Goal: Information Seeking & Learning: Learn about a topic

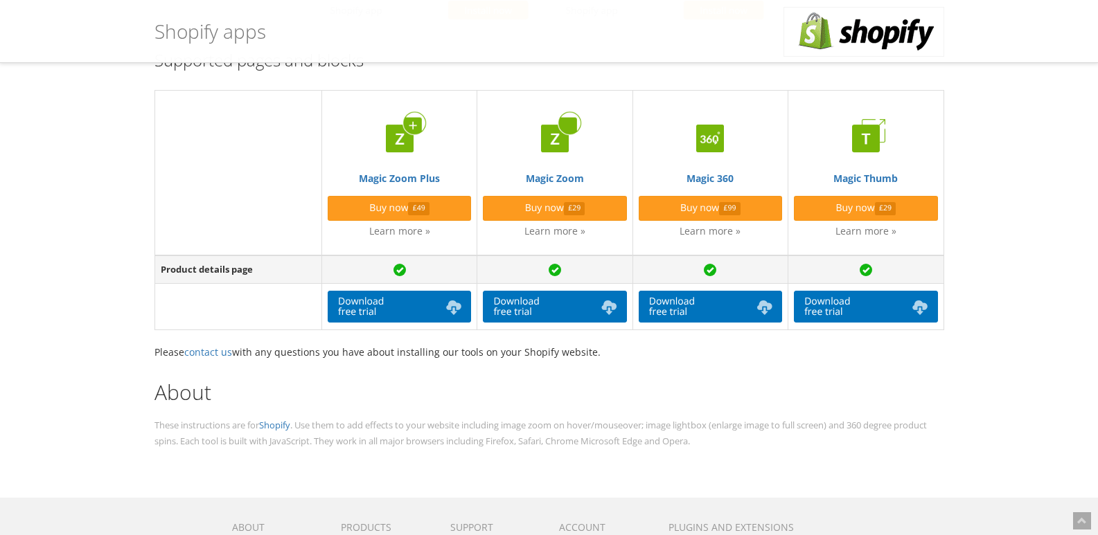
scroll to position [278, 0]
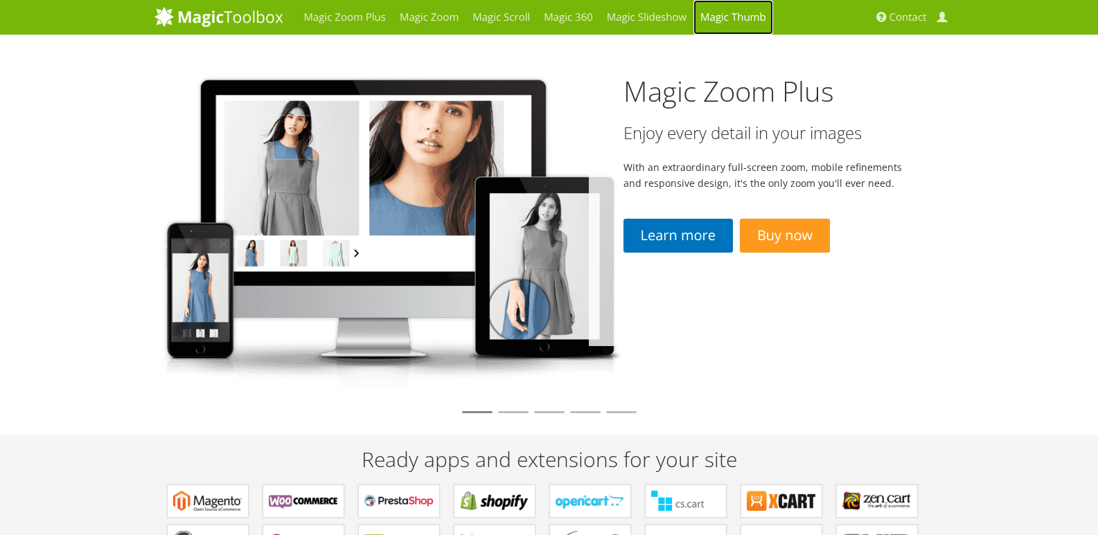
click at [725, 19] on link "Magic Thumb" at bounding box center [733, 17] width 80 height 35
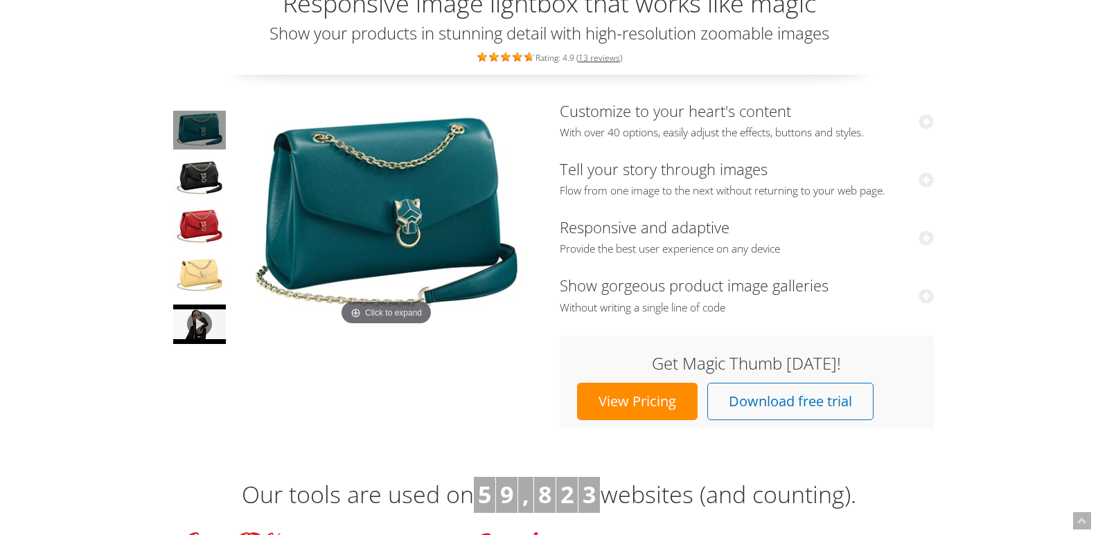
scroll to position [139, 0]
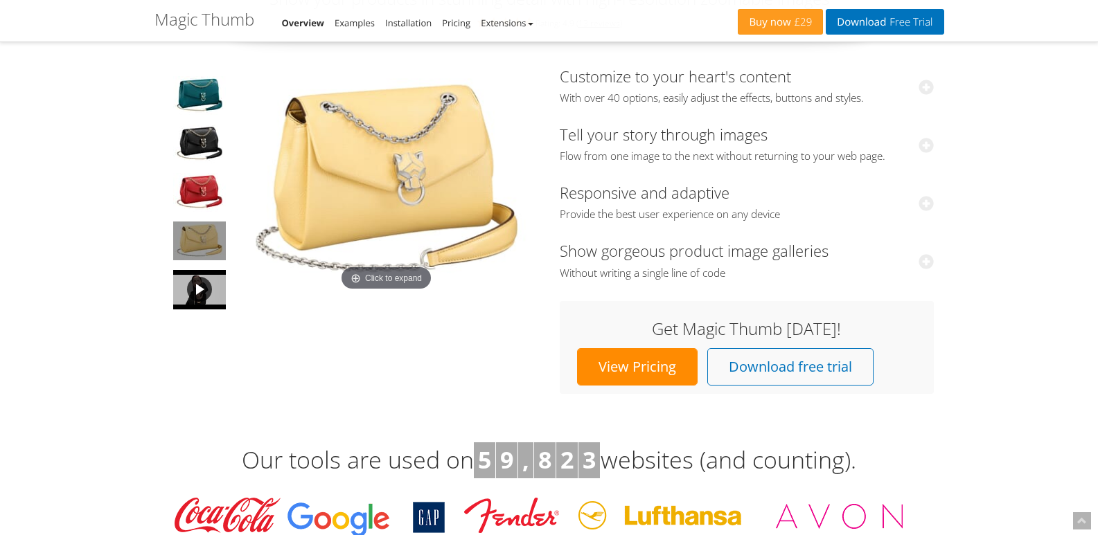
click at [203, 301] on link at bounding box center [199, 290] width 55 height 42
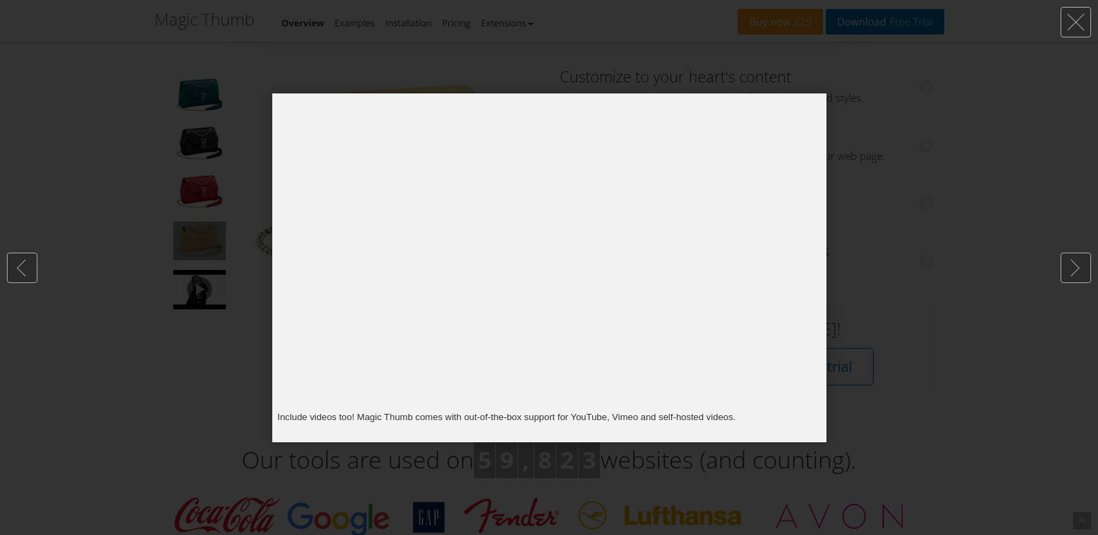
click at [873, 126] on div at bounding box center [549, 267] width 1098 height 535
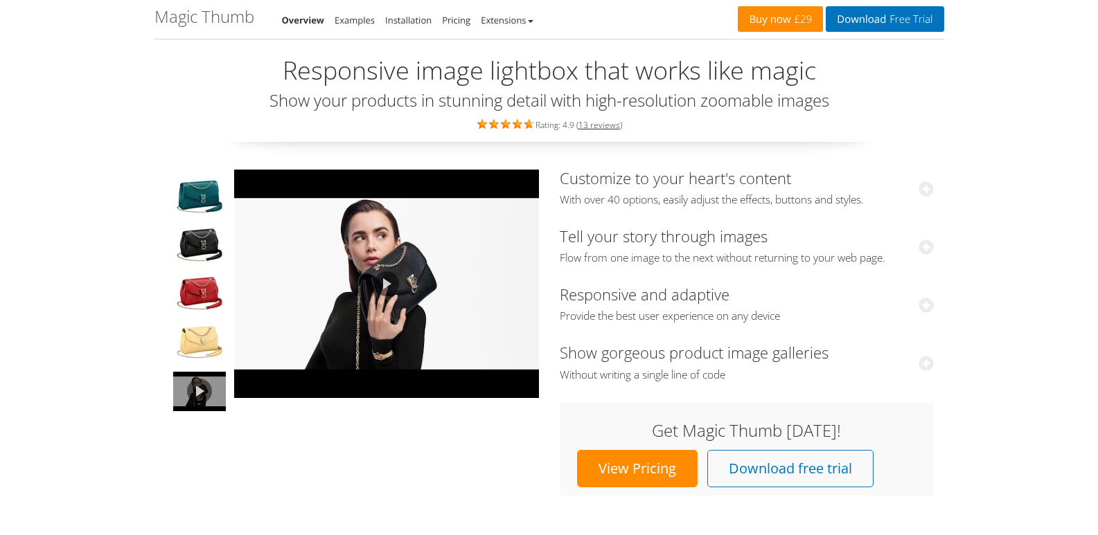
scroll to position [0, 0]
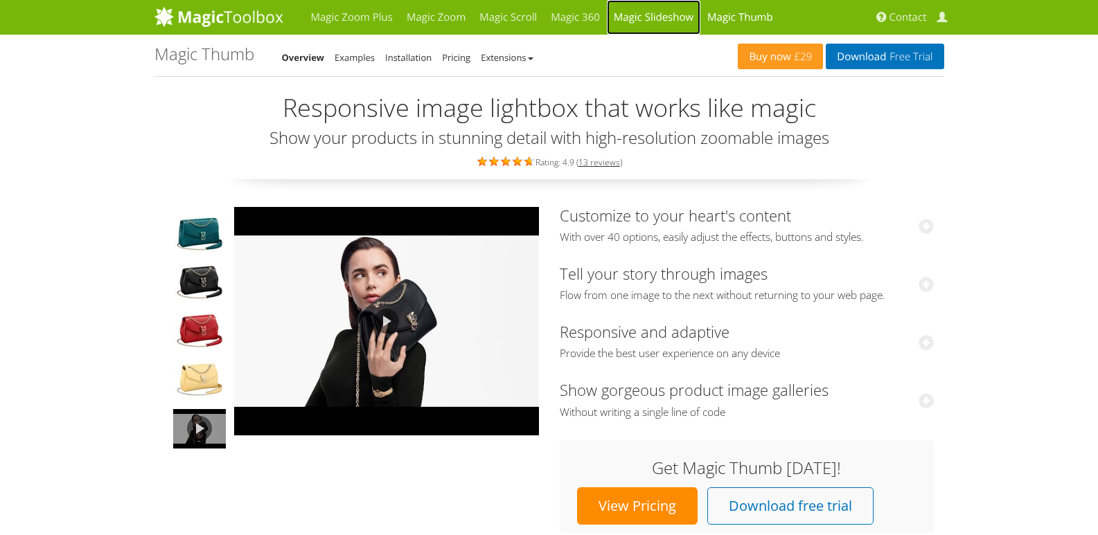
click at [643, 23] on link "Magic Slideshow" at bounding box center [654, 17] width 94 height 35
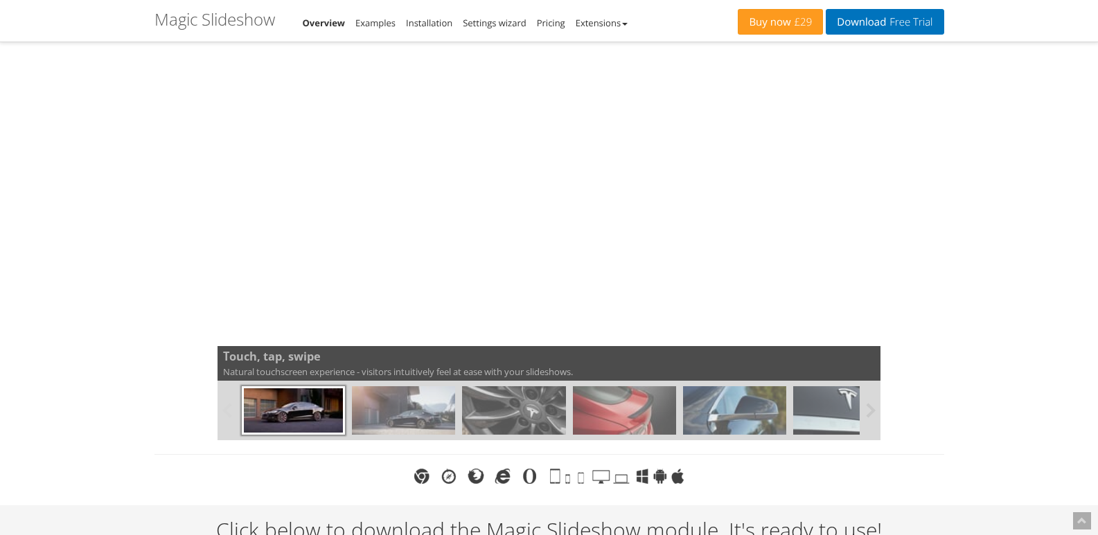
scroll to position [208, 0]
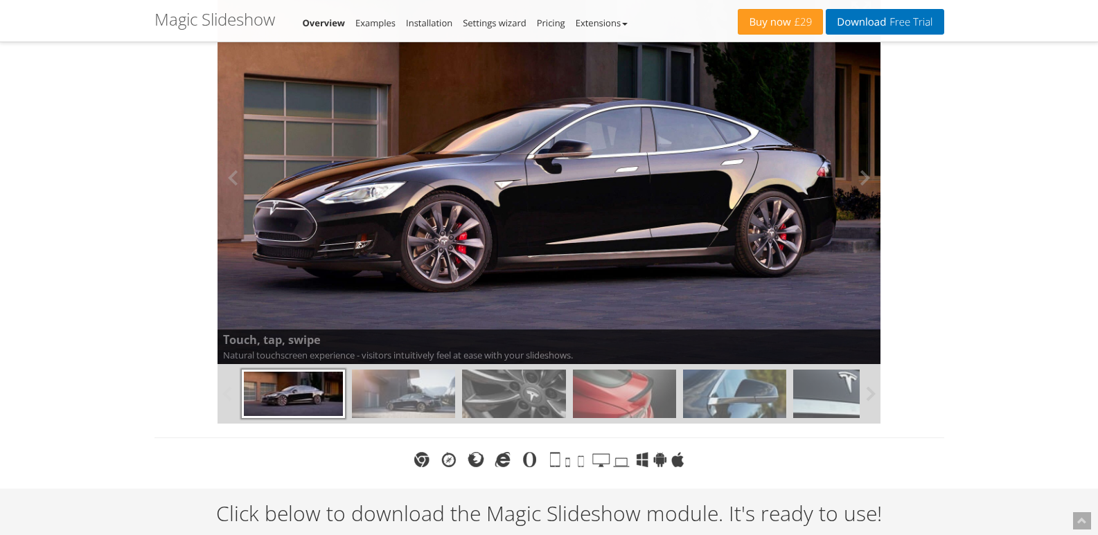
click at [553, 217] on img at bounding box center [549, 177] width 796 height 447
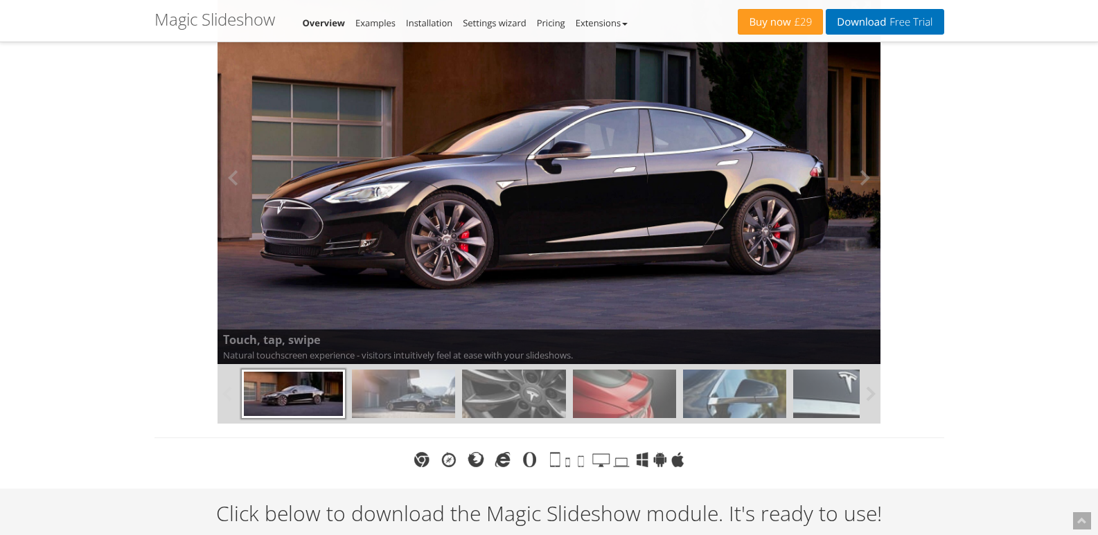
click at [562, 213] on img at bounding box center [548, 178] width 775 height 436
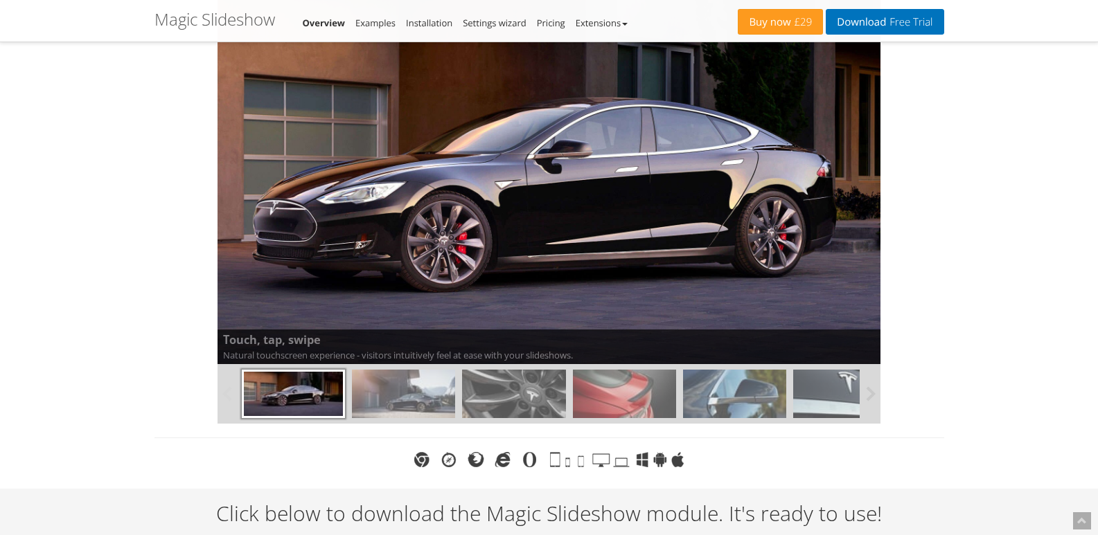
click at [433, 389] on img at bounding box center [403, 394] width 103 height 48
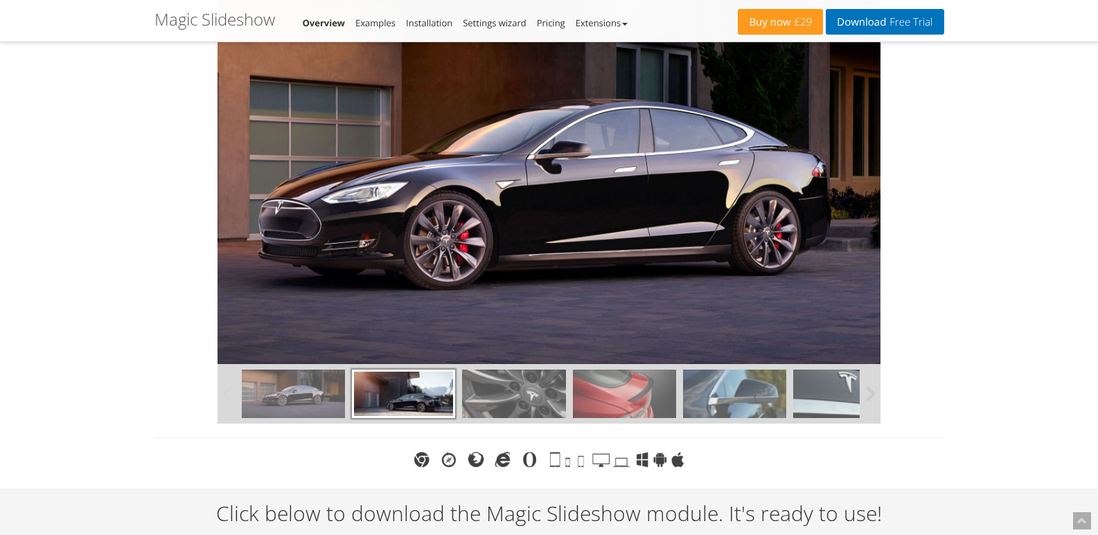
click at [503, 398] on img at bounding box center [513, 394] width 103 height 48
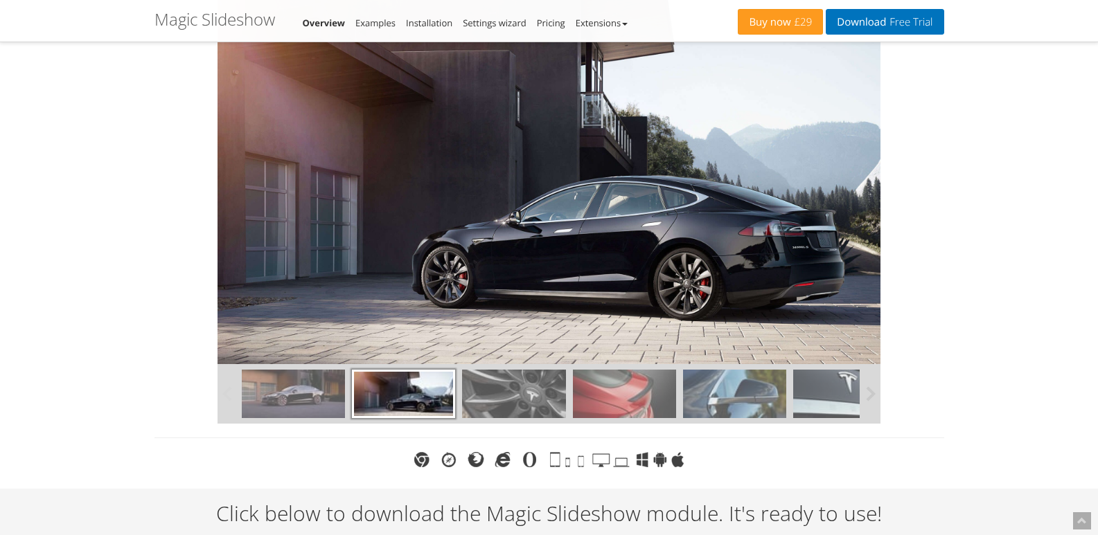
click at [619, 392] on img at bounding box center [624, 394] width 103 height 48
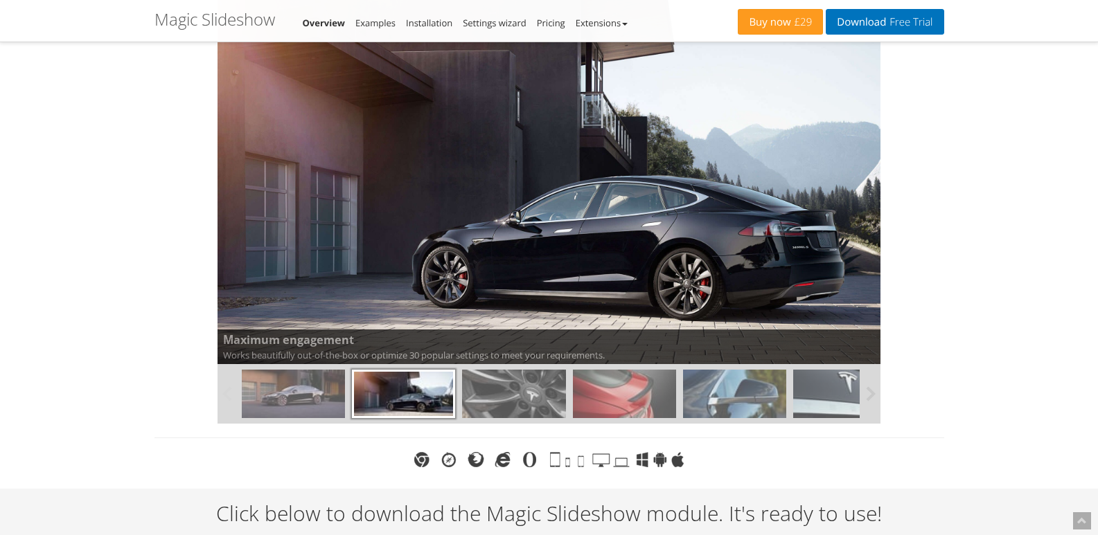
click at [625, 391] on img at bounding box center [624, 394] width 103 height 48
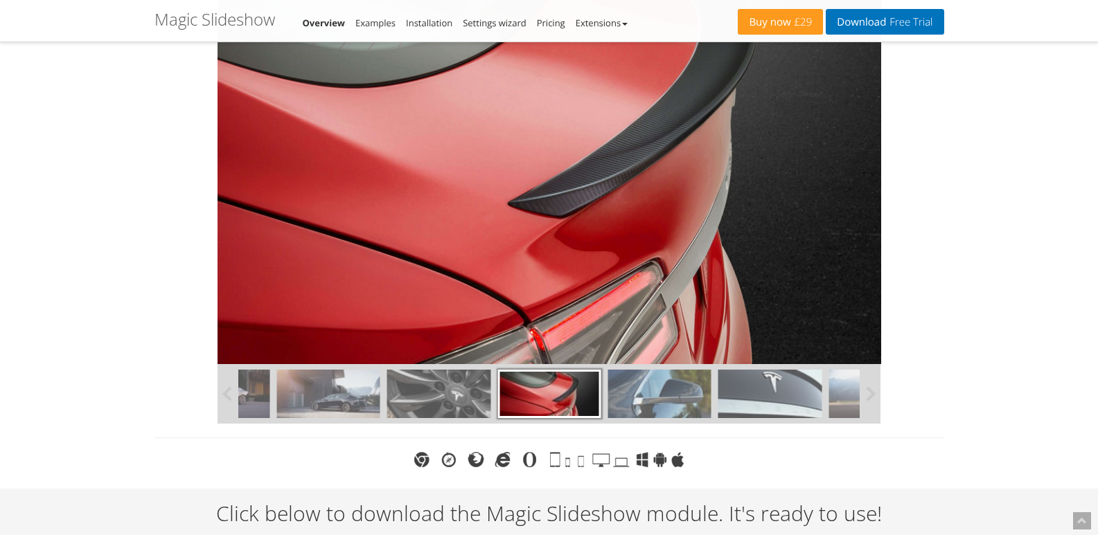
click at [643, 387] on img at bounding box center [659, 394] width 103 height 48
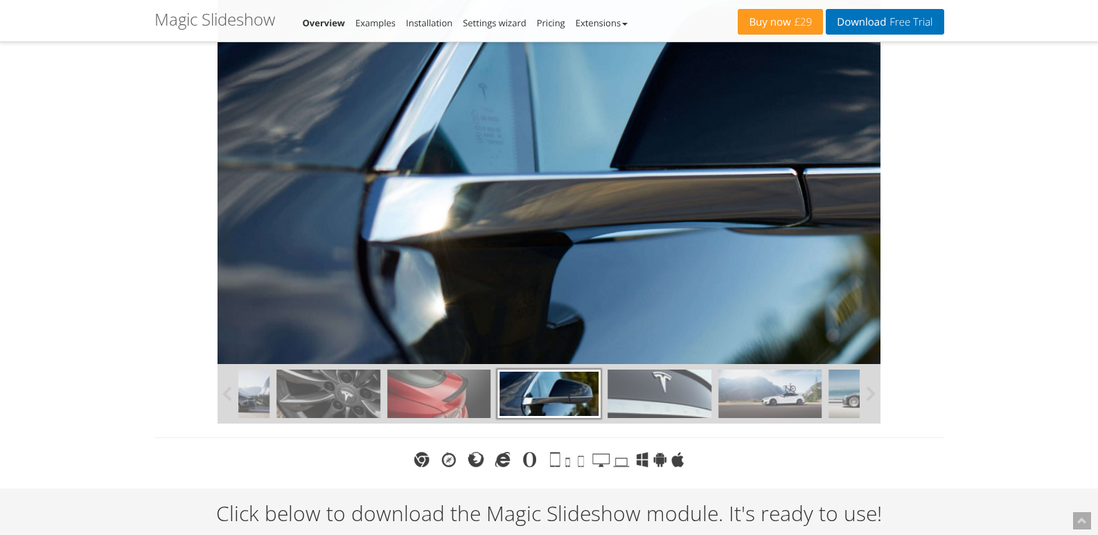
click at [646, 387] on img at bounding box center [659, 394] width 103 height 48
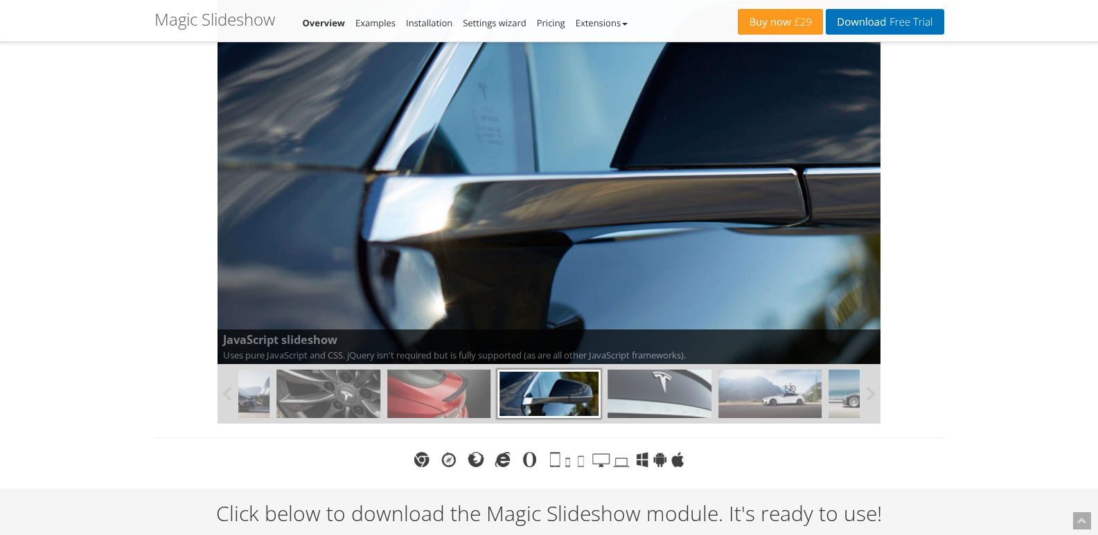
click at [646, 387] on img at bounding box center [659, 394] width 103 height 48
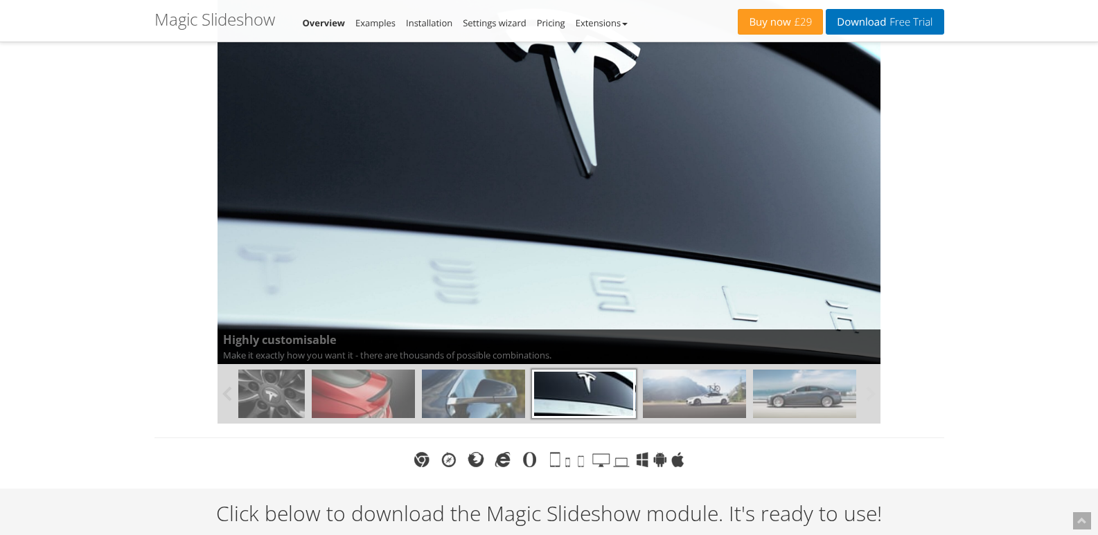
click at [696, 393] on img at bounding box center [694, 394] width 103 height 48
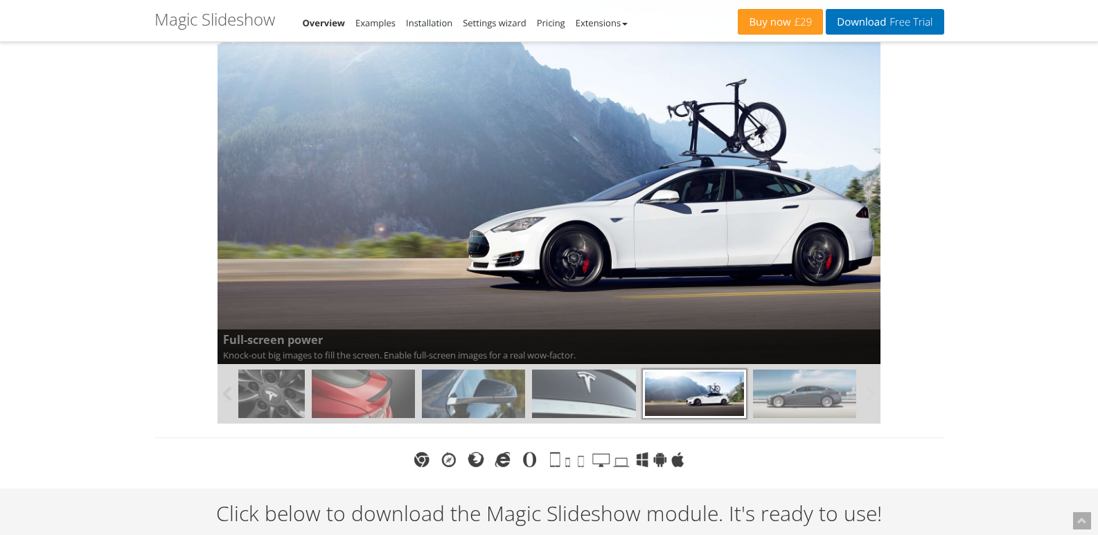
click at [801, 400] on img at bounding box center [804, 394] width 103 height 48
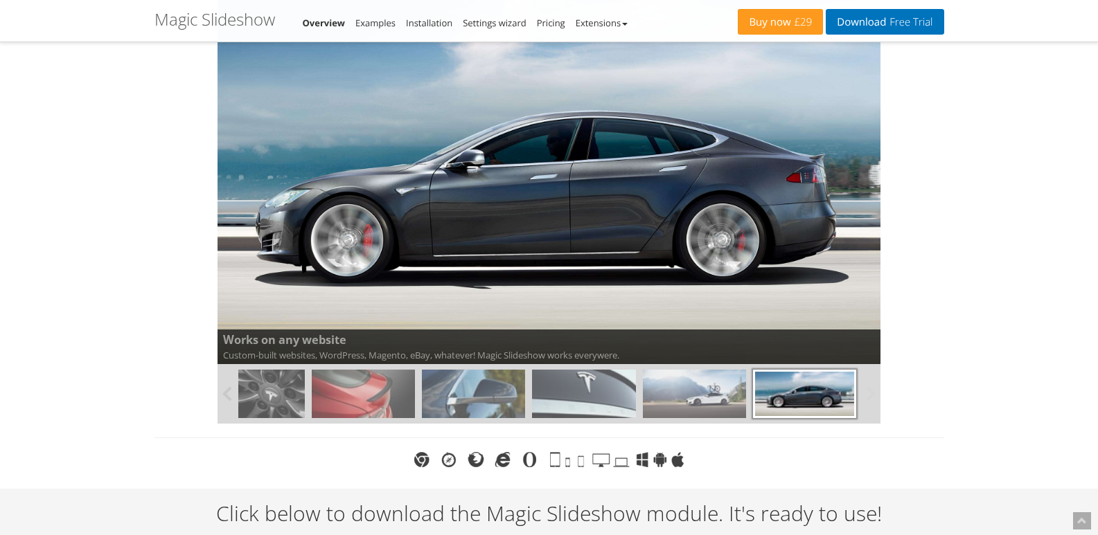
drag, startPoint x: 317, startPoint y: 398, endPoint x: 660, endPoint y: 402, distance: 342.9
click at [682, 397] on div at bounding box center [418, 394] width 883 height 60
click at [234, 394] on button at bounding box center [227, 394] width 21 height 60
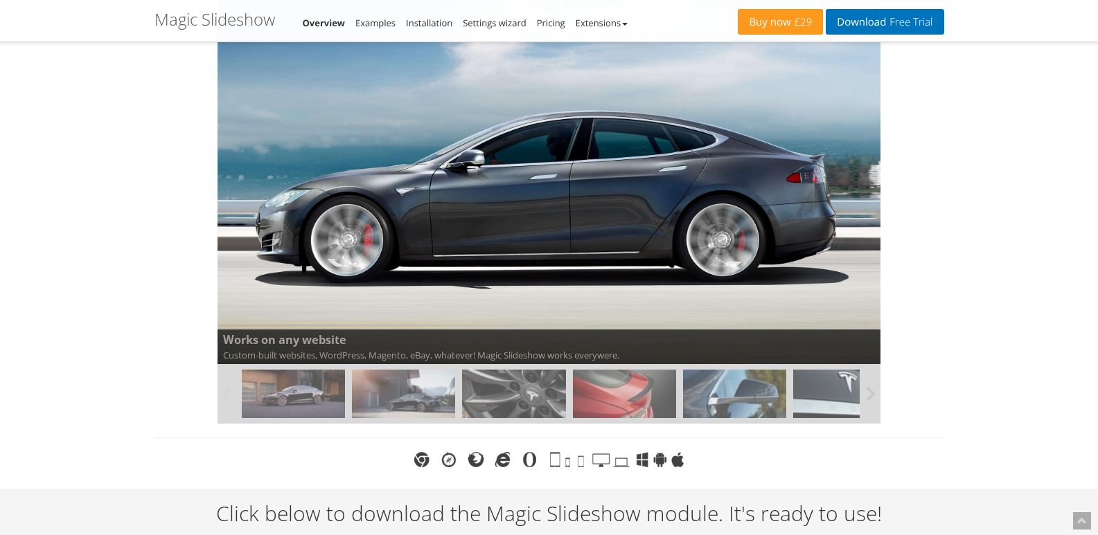
click at [229, 395] on button at bounding box center [227, 394] width 21 height 60
click at [299, 403] on img at bounding box center [293, 394] width 103 height 48
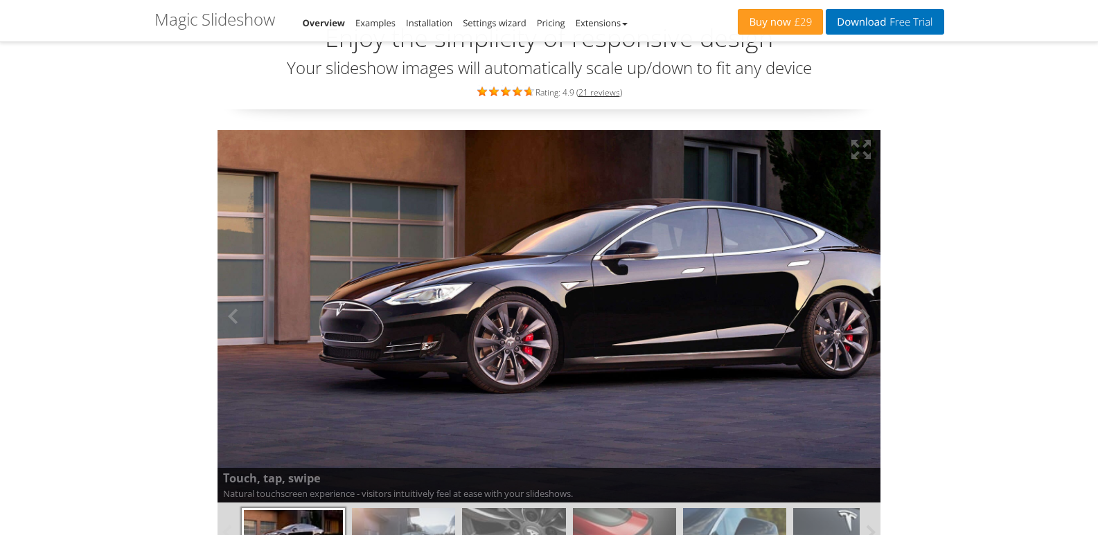
scroll to position [0, 0]
